Goal: Information Seeking & Learning: Learn about a topic

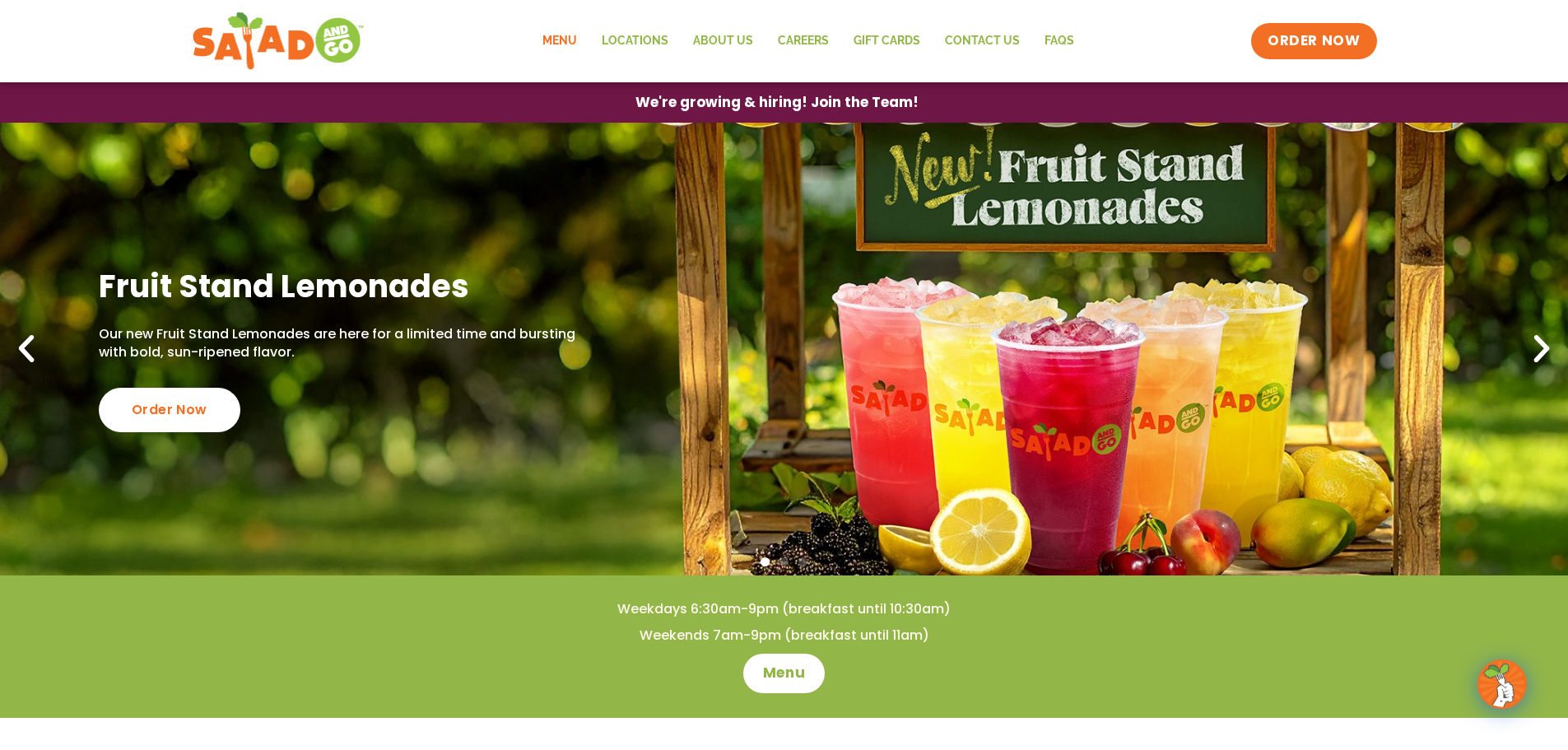
click at [556, 33] on link "Menu" at bounding box center [559, 41] width 59 height 38
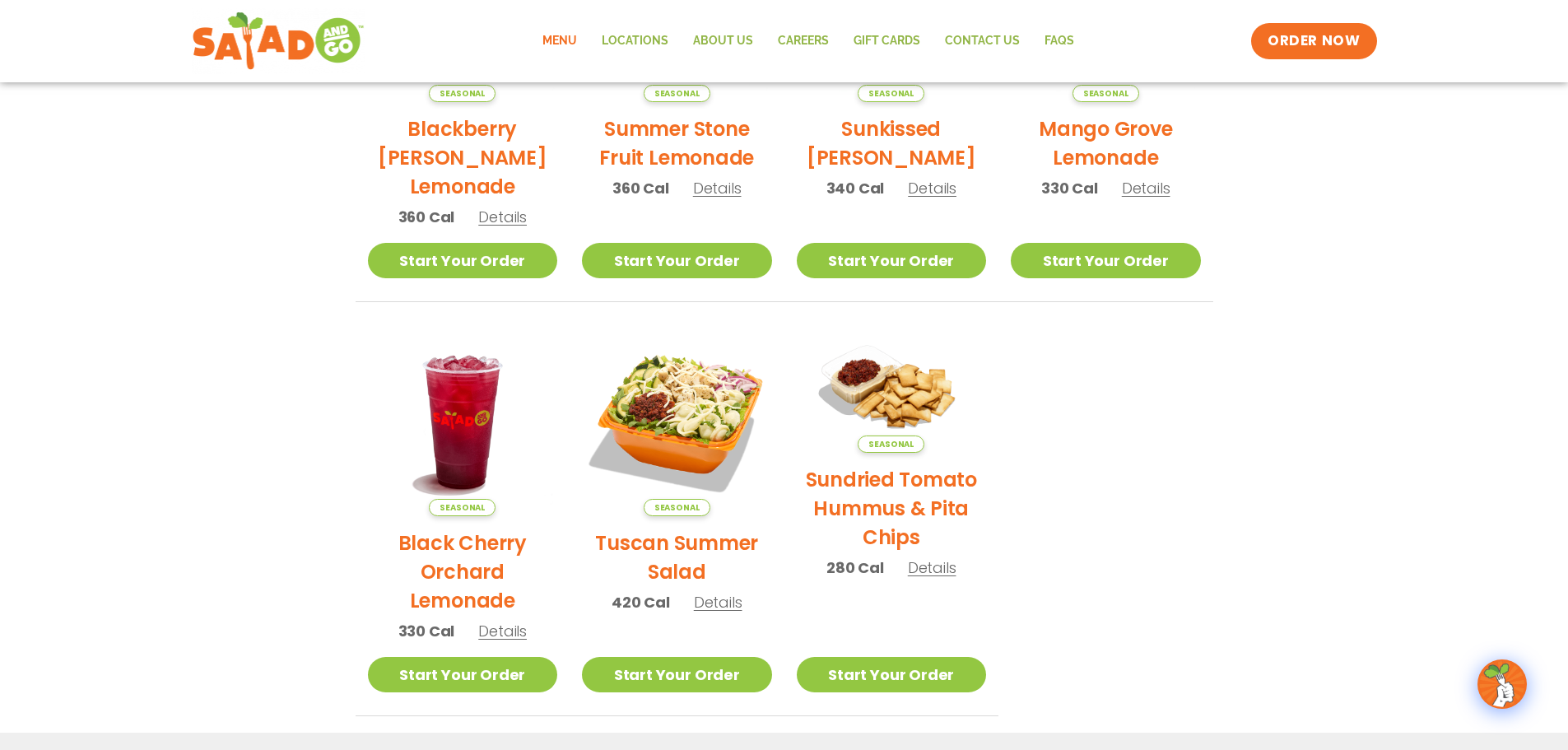
scroll to position [59, 0]
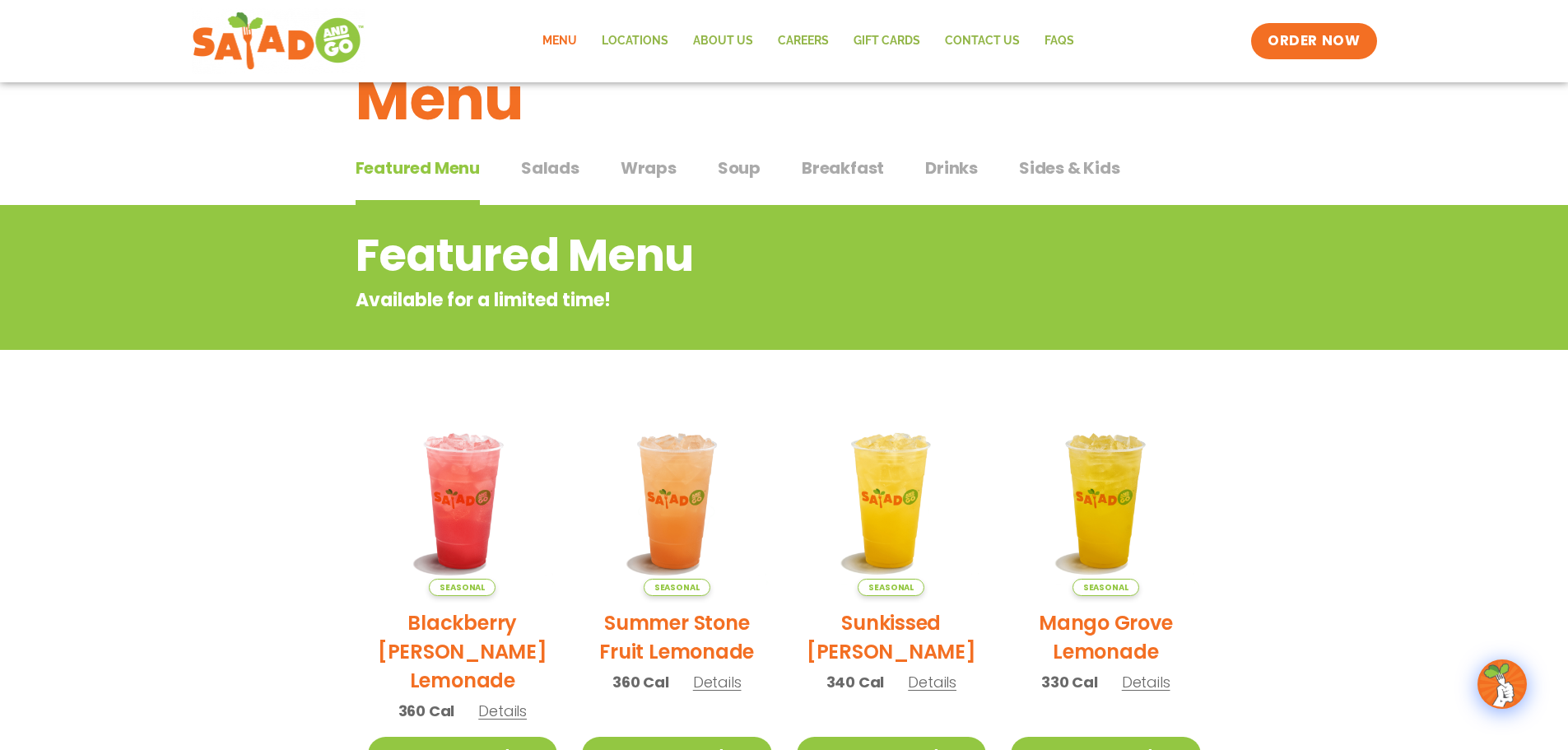
click at [534, 167] on span "Salads" at bounding box center [550, 168] width 58 height 25
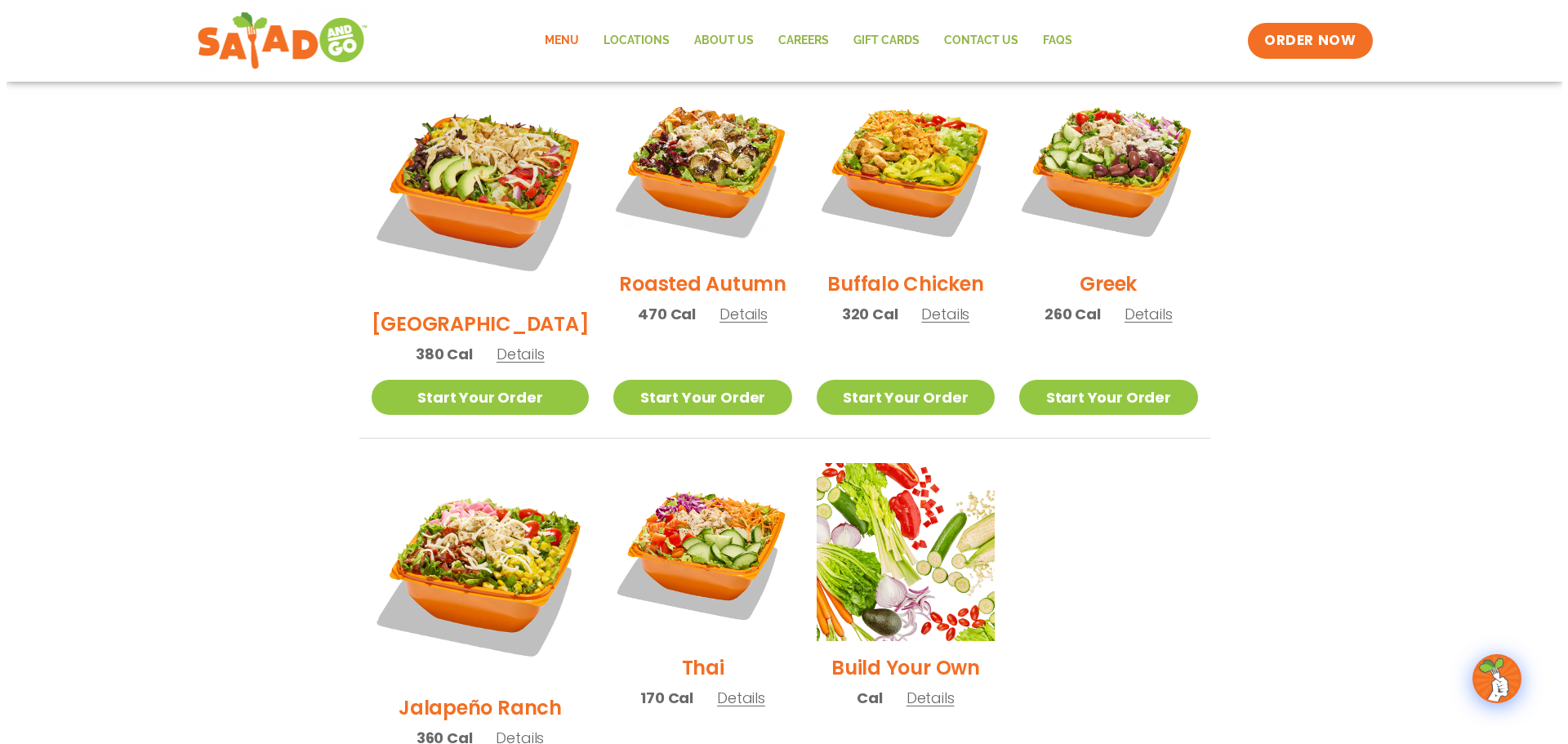
scroll to position [957, 0]
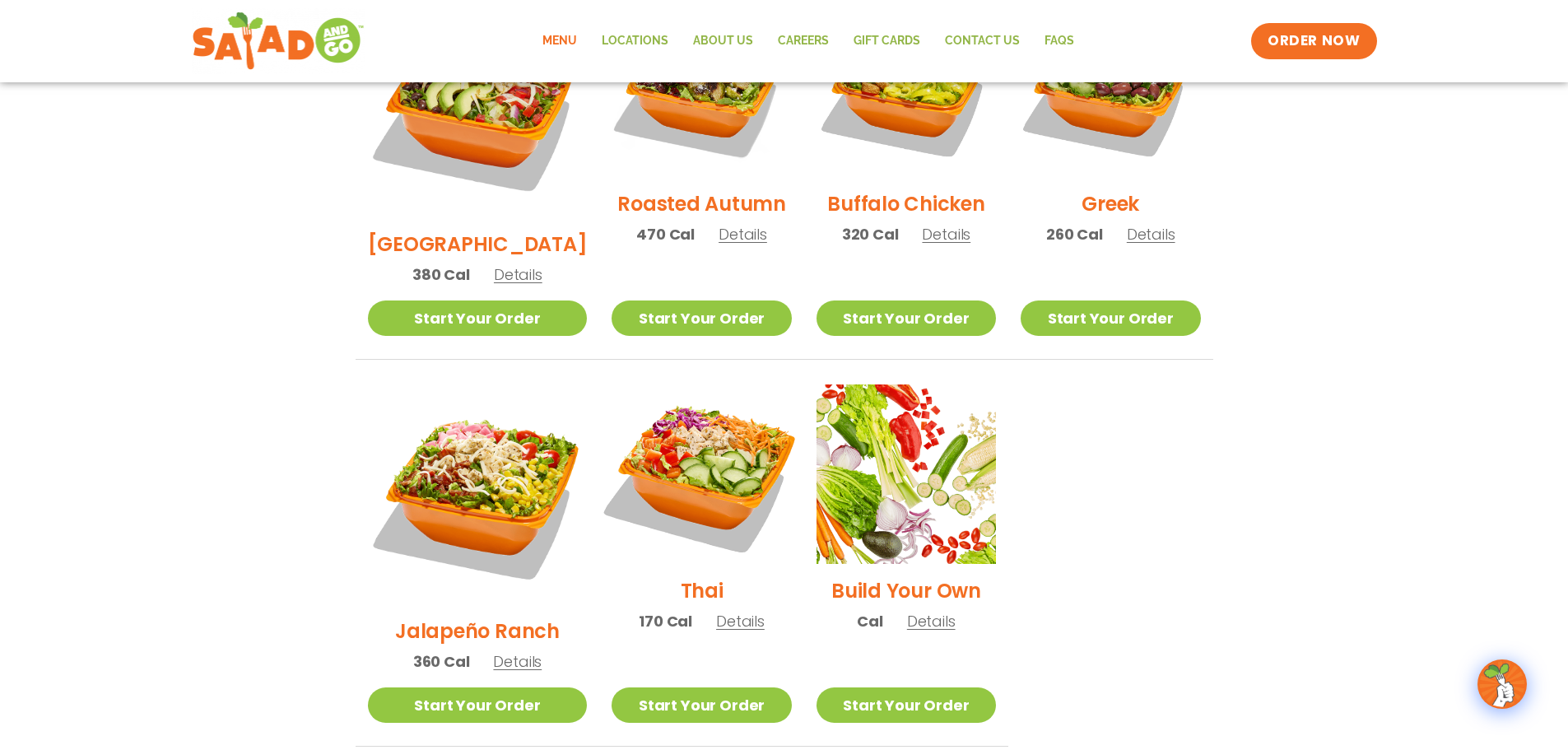
click at [661, 415] on img at bounding box center [701, 474] width 210 height 210
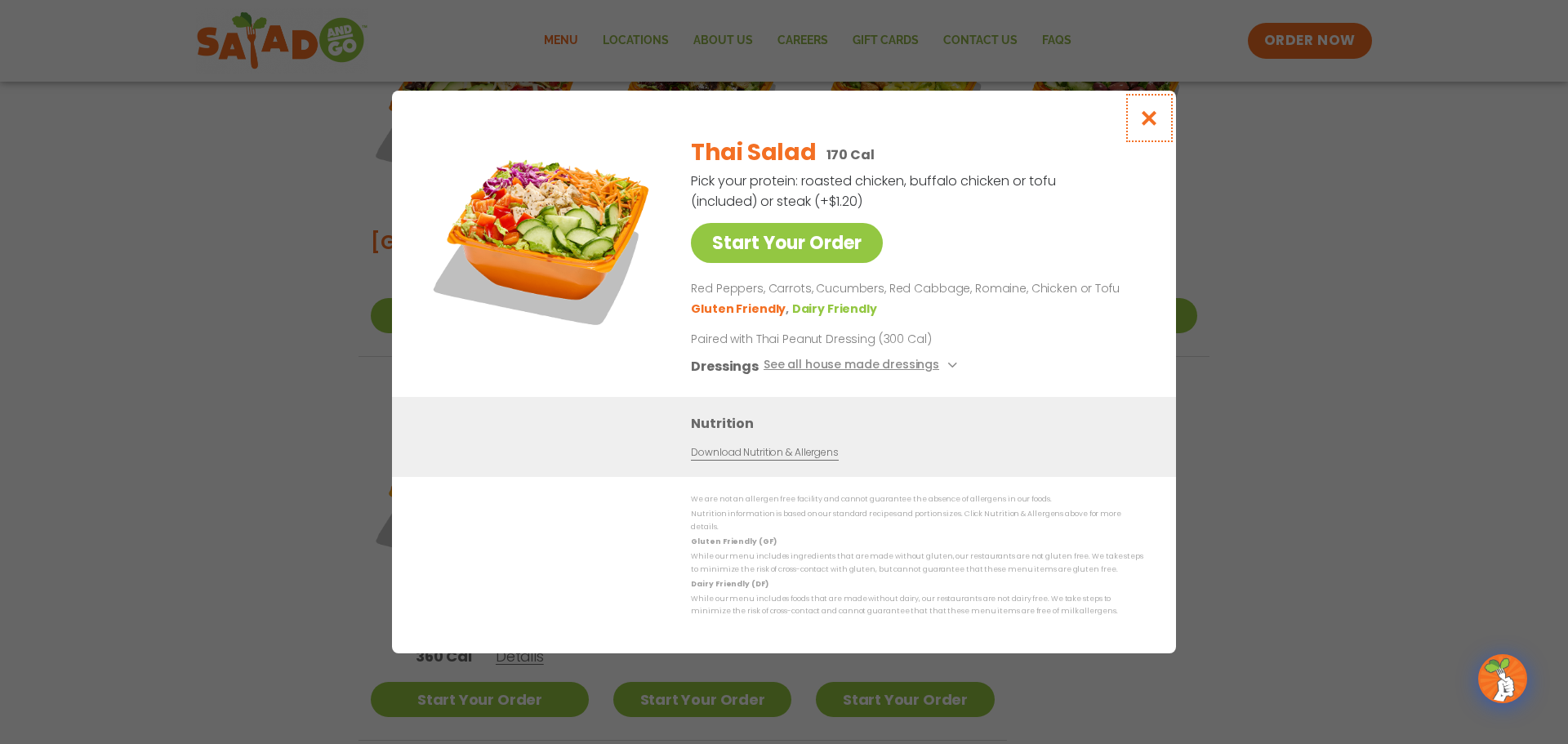
click at [1142, 122] on icon "Close modal" at bounding box center [1149, 118] width 21 height 17
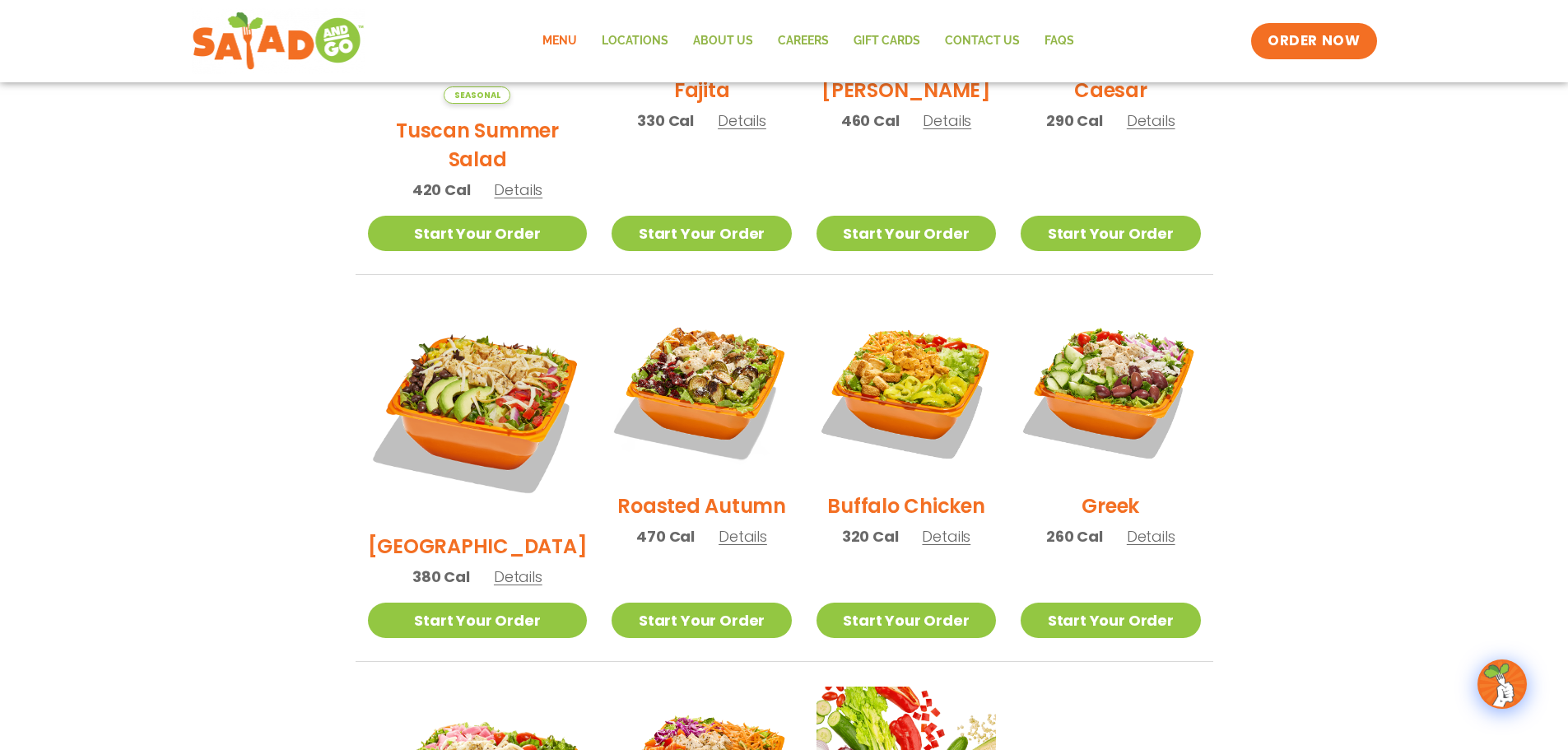
scroll to position [460, 0]
